Goal: Task Accomplishment & Management: Manage account settings

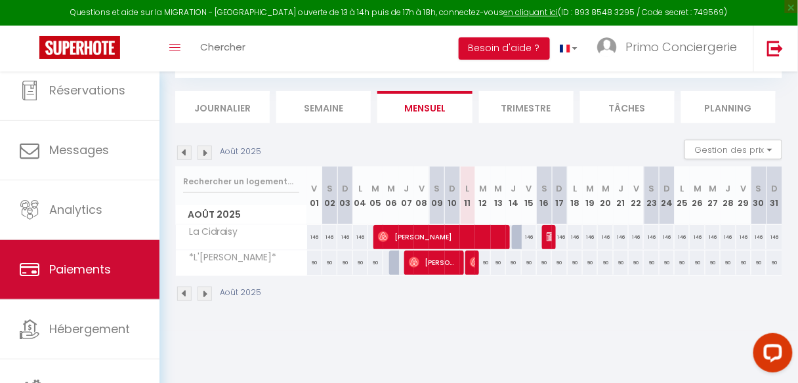
scroll to position [78, 0]
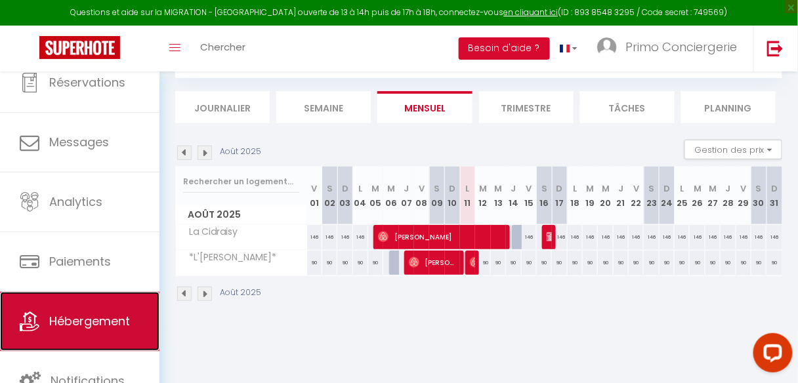
click at [86, 311] on link "Hébergement" at bounding box center [80, 321] width 160 height 59
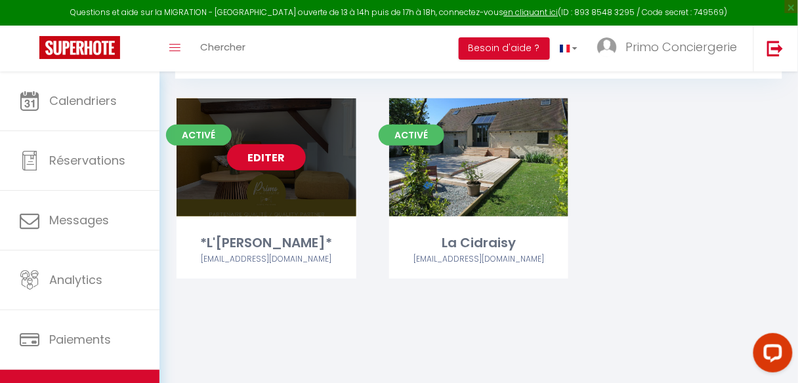
scroll to position [71, 0]
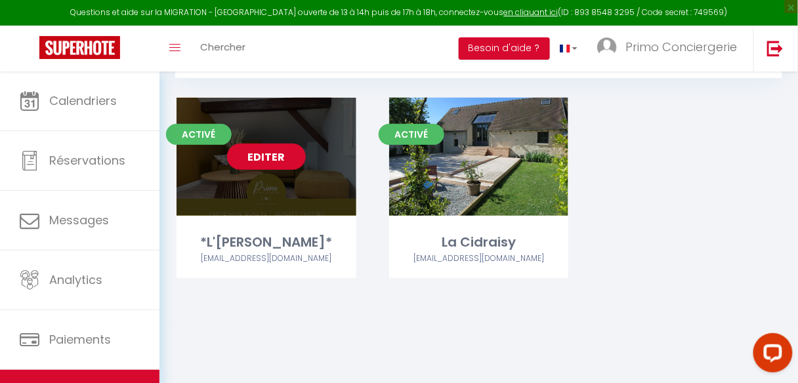
click at [273, 163] on link "Editer" at bounding box center [266, 157] width 79 height 26
click at [271, 158] on link "Editer" at bounding box center [266, 157] width 79 height 26
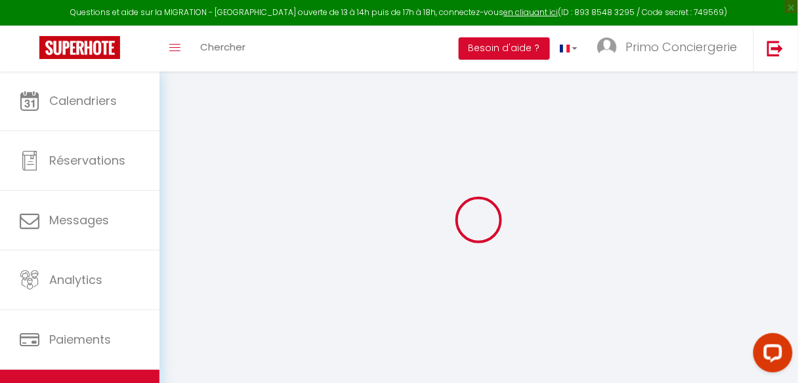
select select
checkbox input "false"
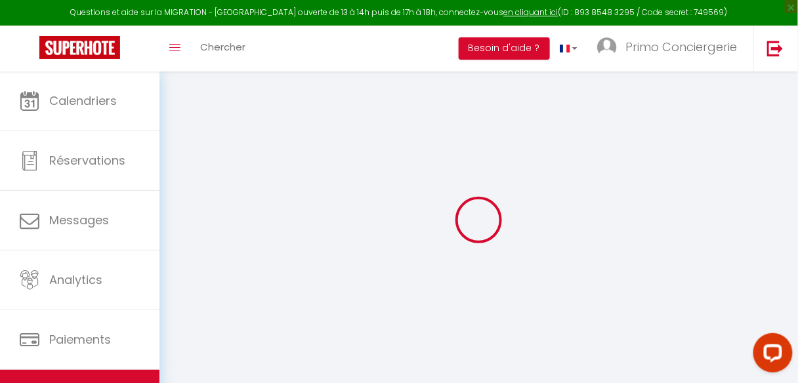
select select "14:00"
select select
select select "11:00"
select select "30"
select select "120"
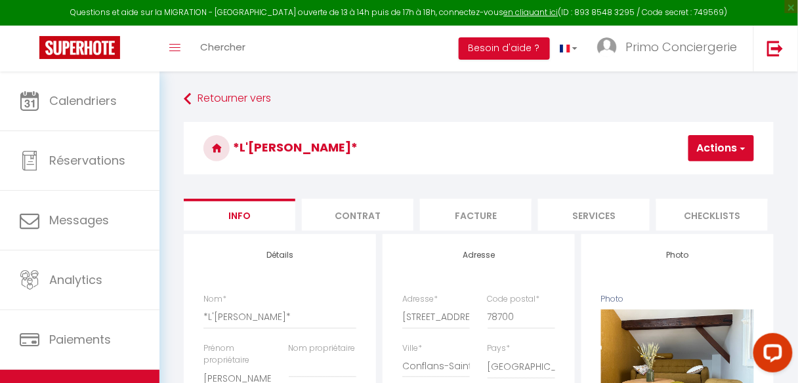
select select
checkbox input "false"
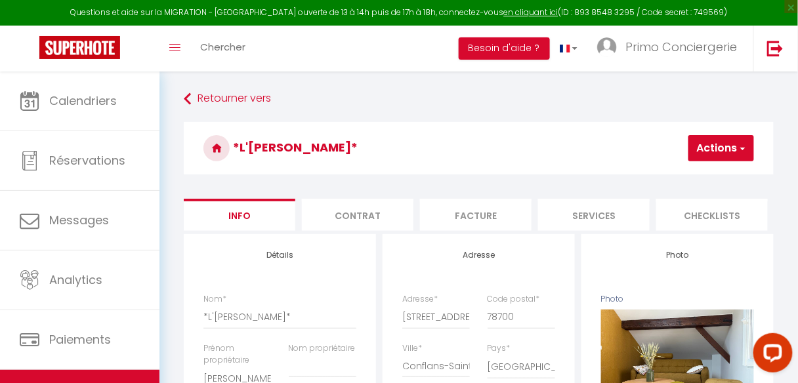
checkbox input "false"
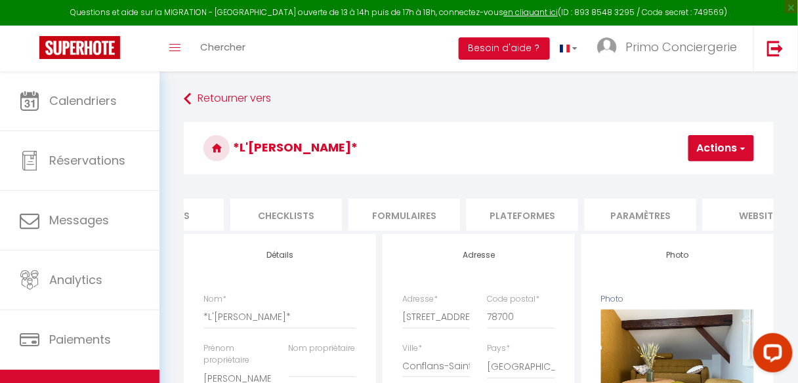
scroll to position [0, 429]
click at [505, 218] on li "Plateformes" at bounding box center [520, 215] width 112 height 32
select select "365"
select select "EUR"
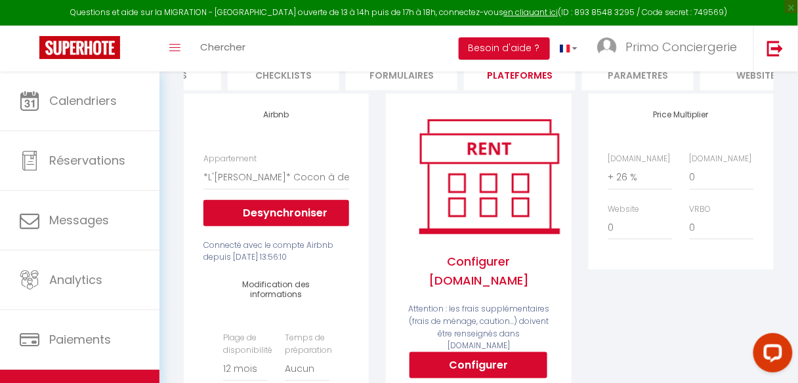
scroll to position [210, 0]
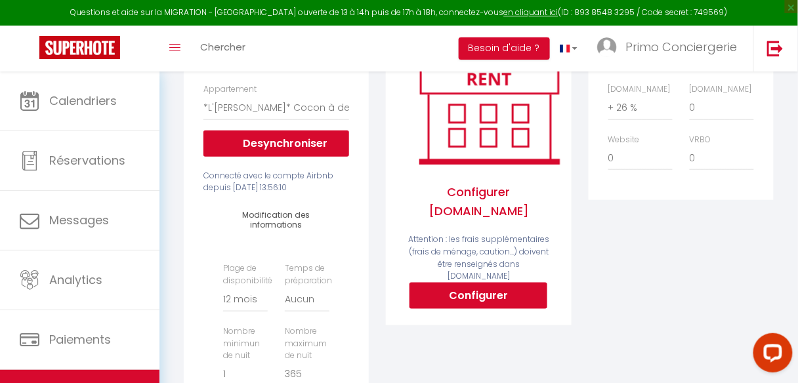
click at [281, 225] on h4 "Modification des informations" at bounding box center [276, 220] width 106 height 19
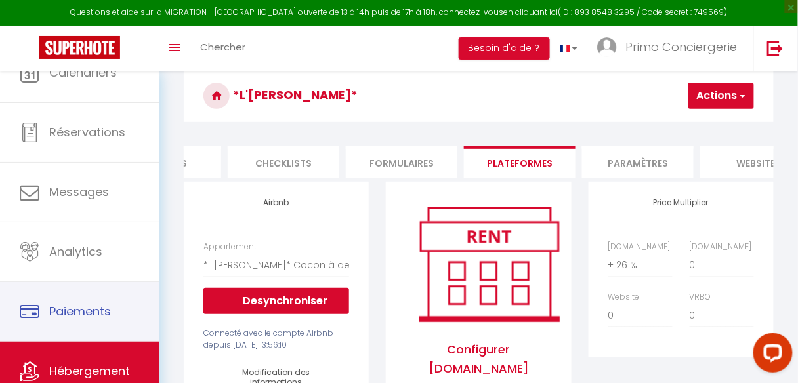
scroll to position [78, 0]
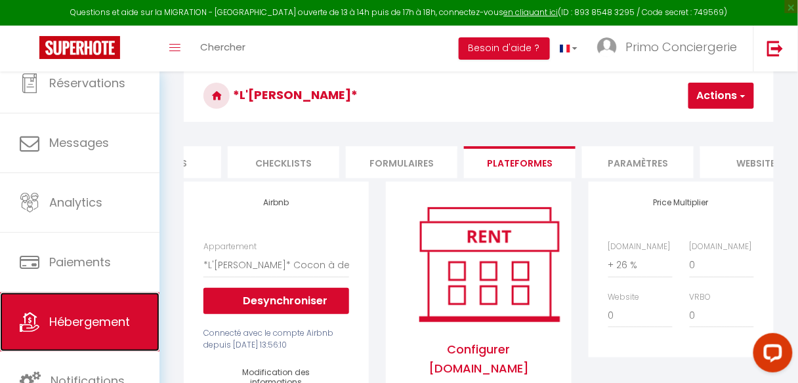
click at [98, 328] on span "Hébergement" at bounding box center [89, 322] width 81 height 16
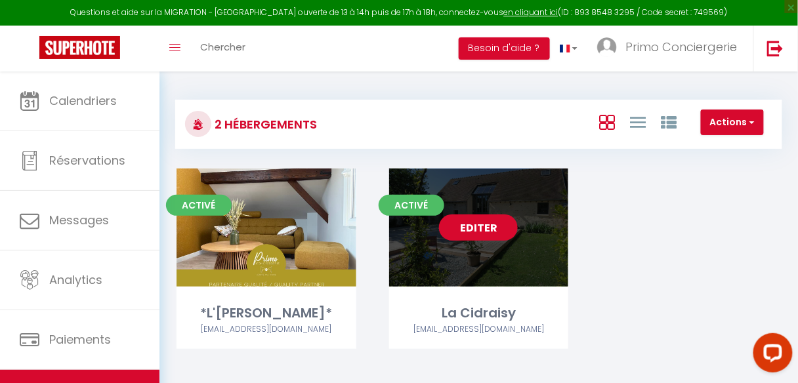
click at [503, 228] on link "Editer" at bounding box center [478, 228] width 79 height 26
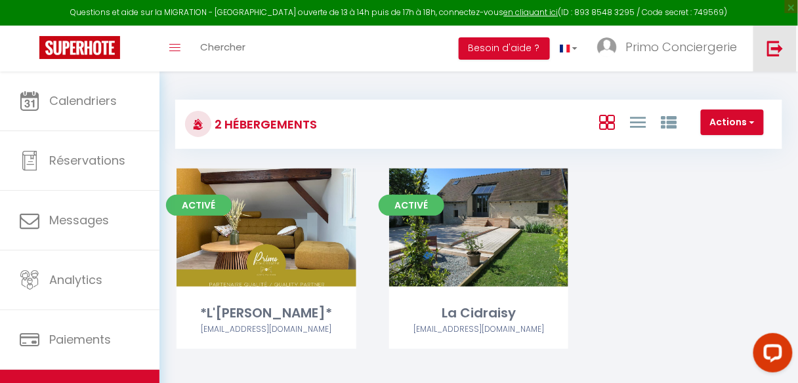
click at [782, 47] on img at bounding box center [775, 48] width 16 height 16
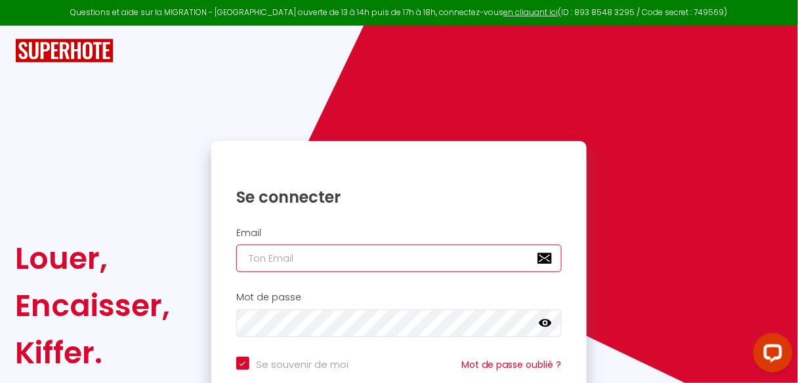
type input "[EMAIL_ADDRESS][DOMAIN_NAME]"
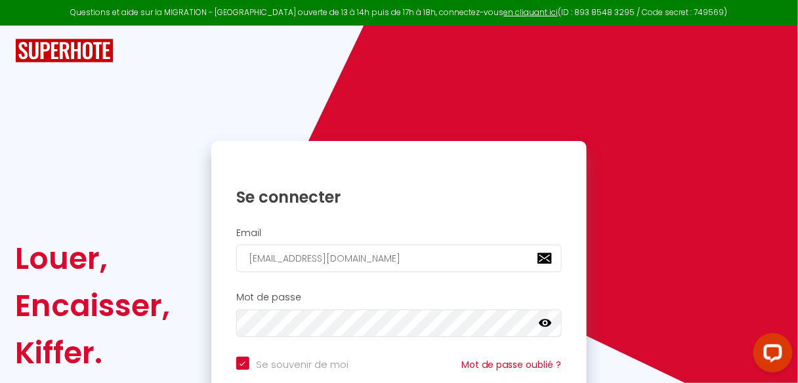
checkbox input "true"
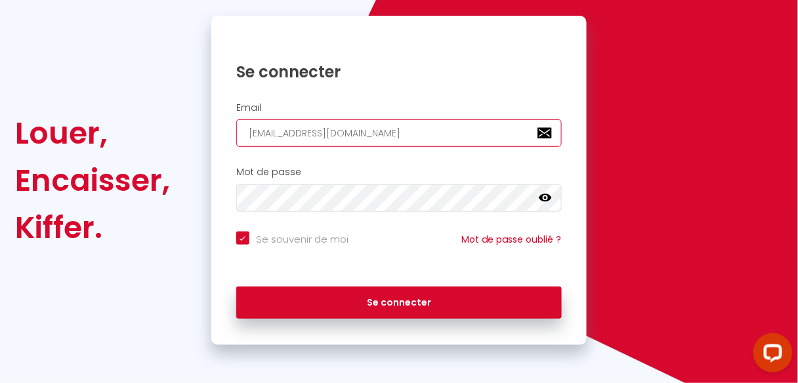
click at [449, 142] on input "[EMAIL_ADDRESS][DOMAIN_NAME]" at bounding box center [399, 133] width 326 height 28
type input "[EMAIL_ADDRESS][DOMAIN_NAME]"
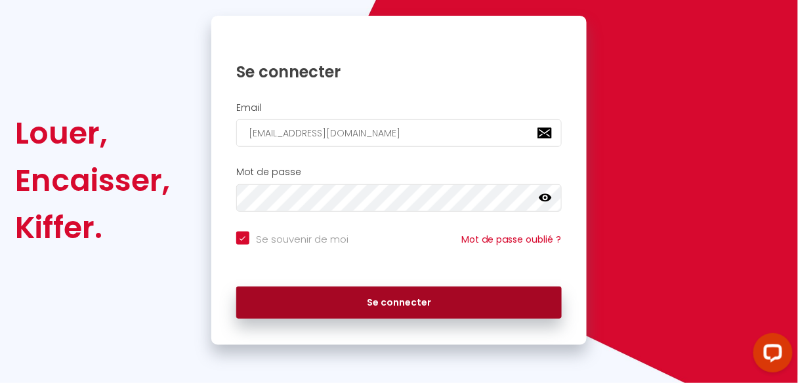
click at [383, 302] on button "Se connecter" at bounding box center [399, 303] width 326 height 33
checkbox input "true"
